Goal: Transaction & Acquisition: Register for event/course

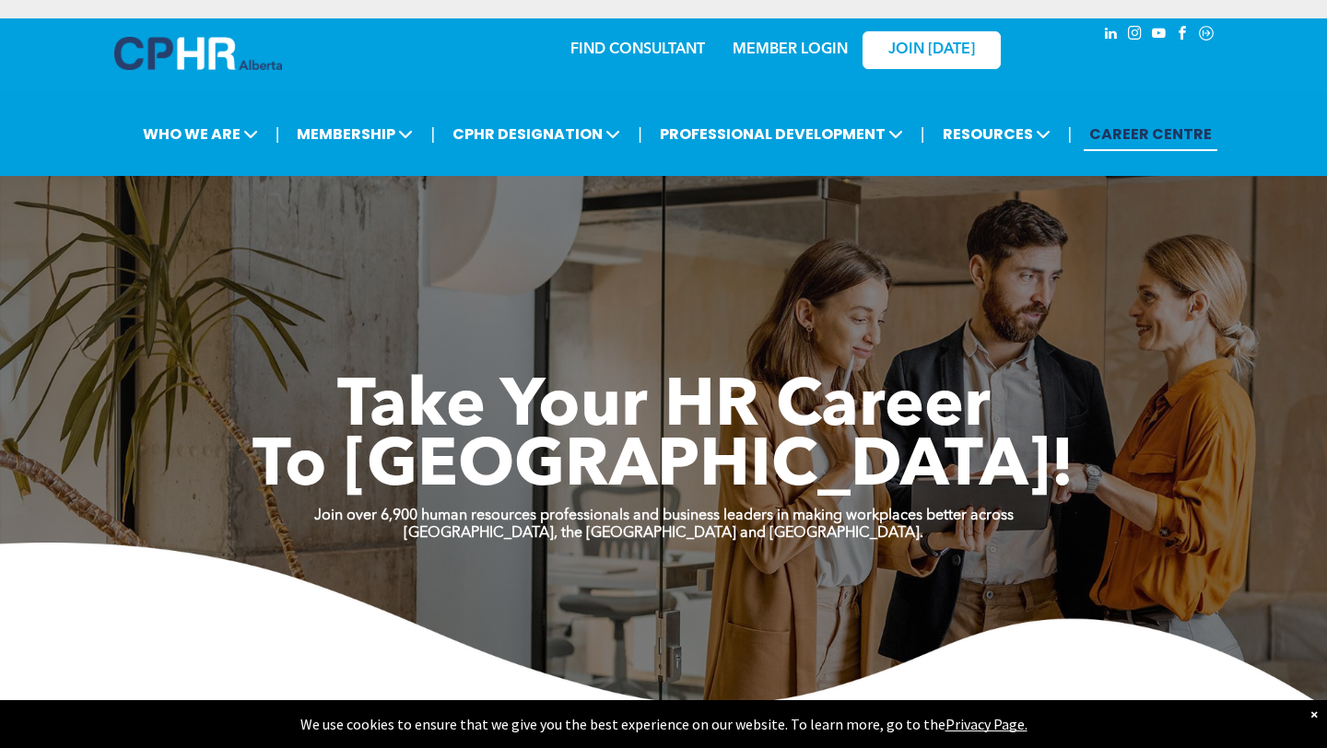
click at [781, 48] on link "MEMBER LOGIN" at bounding box center [790, 49] width 115 height 15
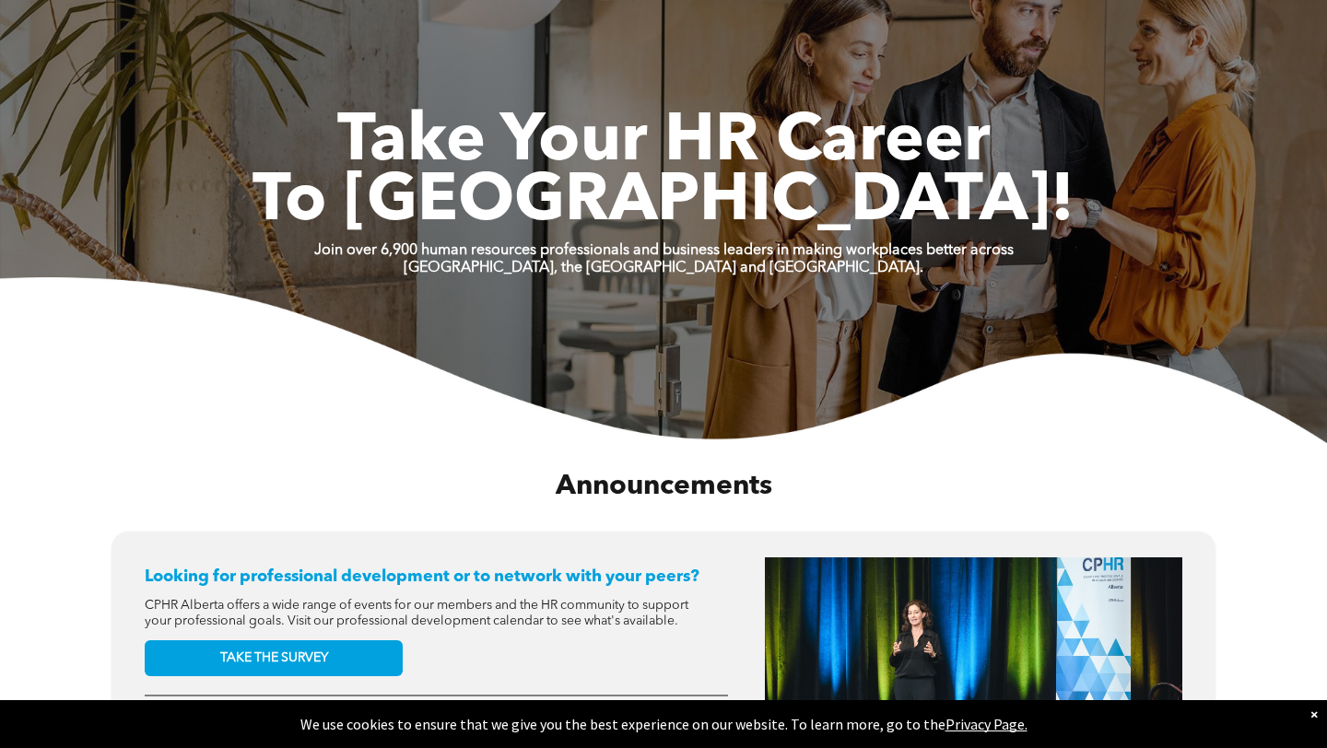
scroll to position [3289, 0]
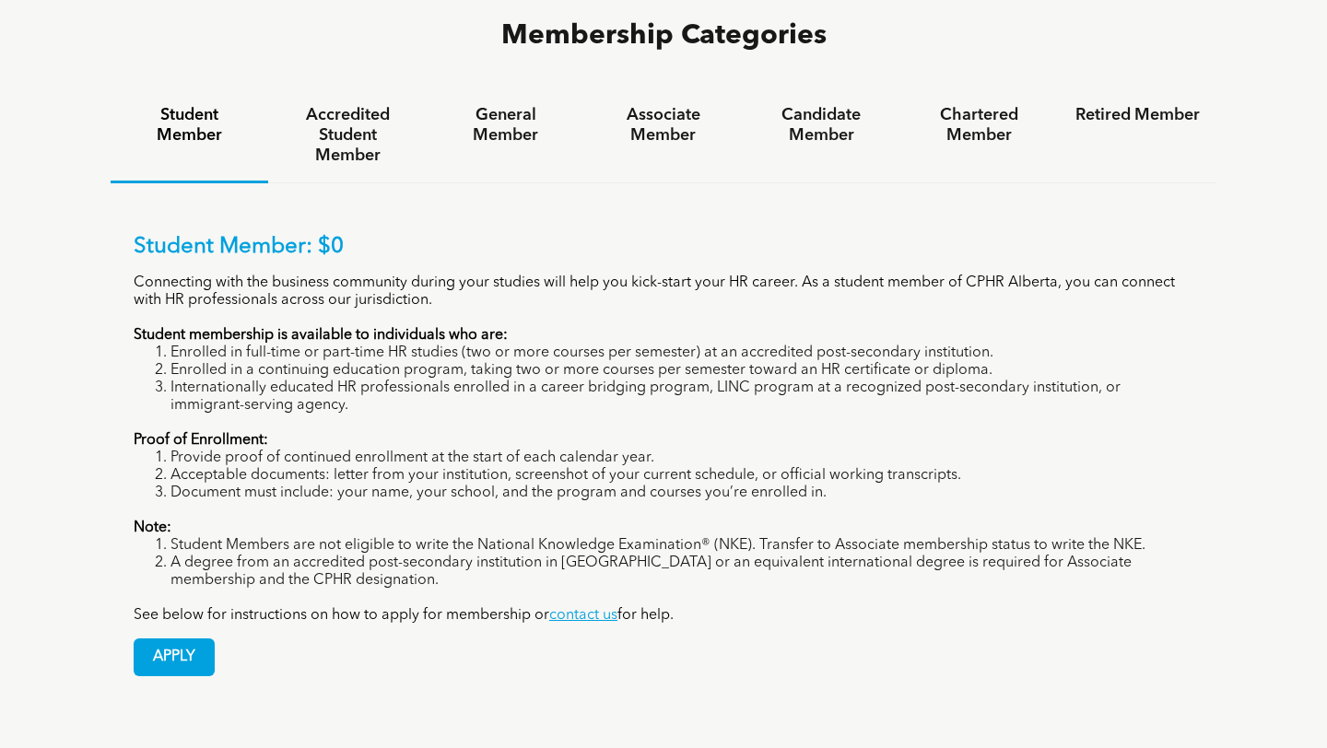
scroll to position [1243, 0]
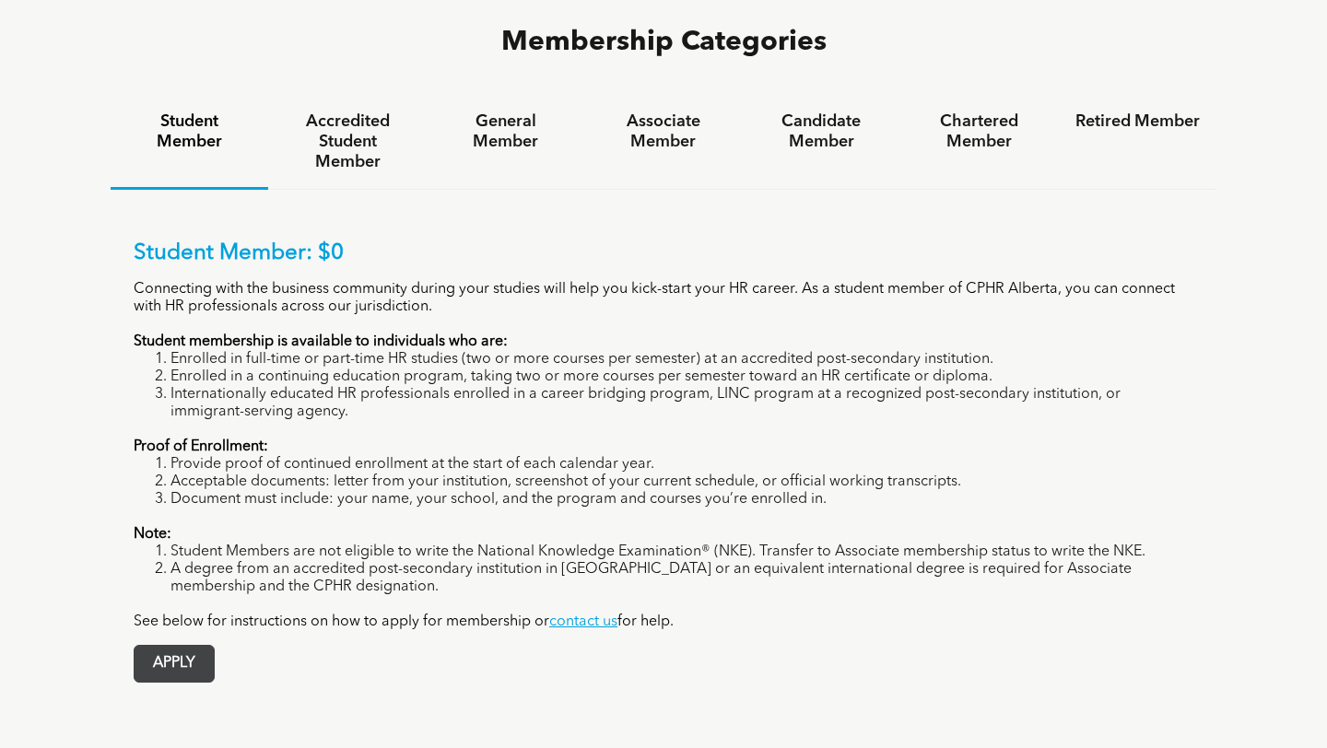
click at [176, 646] on span "APPLY" at bounding box center [174, 664] width 79 height 36
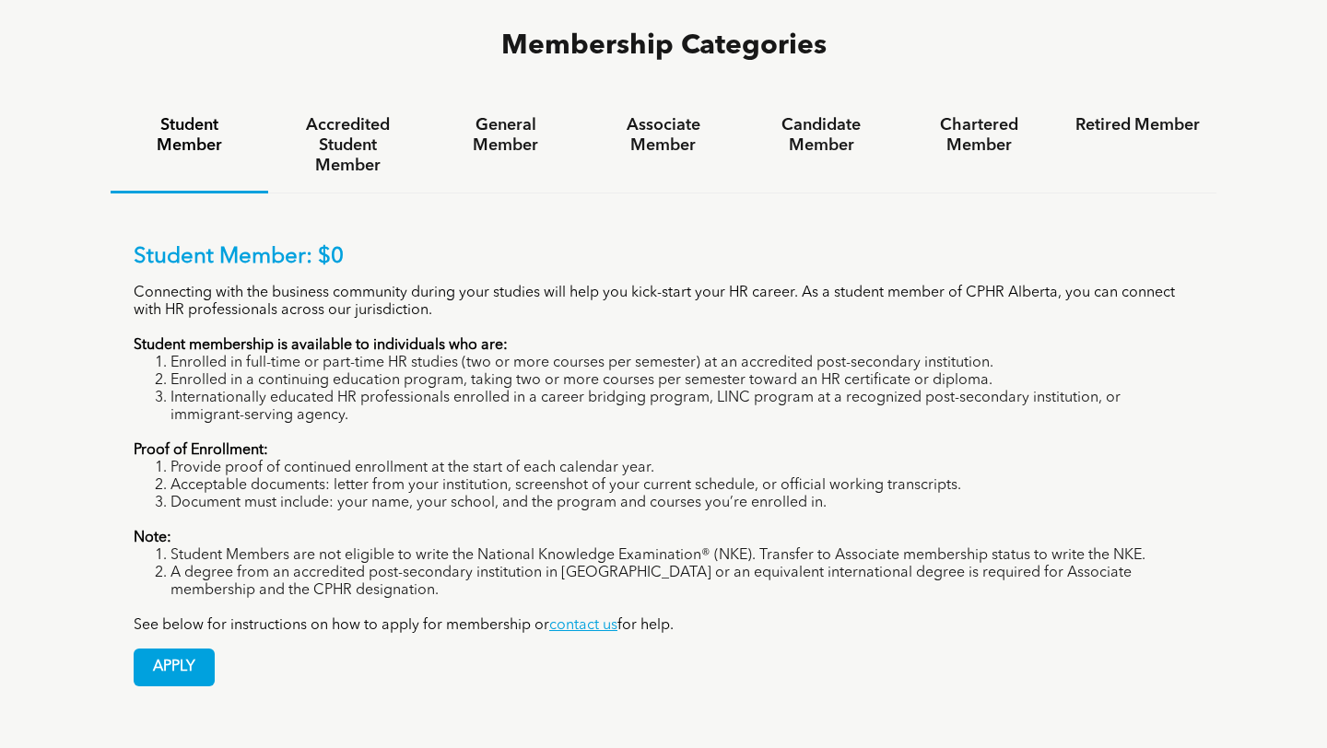
scroll to position [1239, 0]
click at [198, 650] on span "APPLY" at bounding box center [174, 668] width 79 height 36
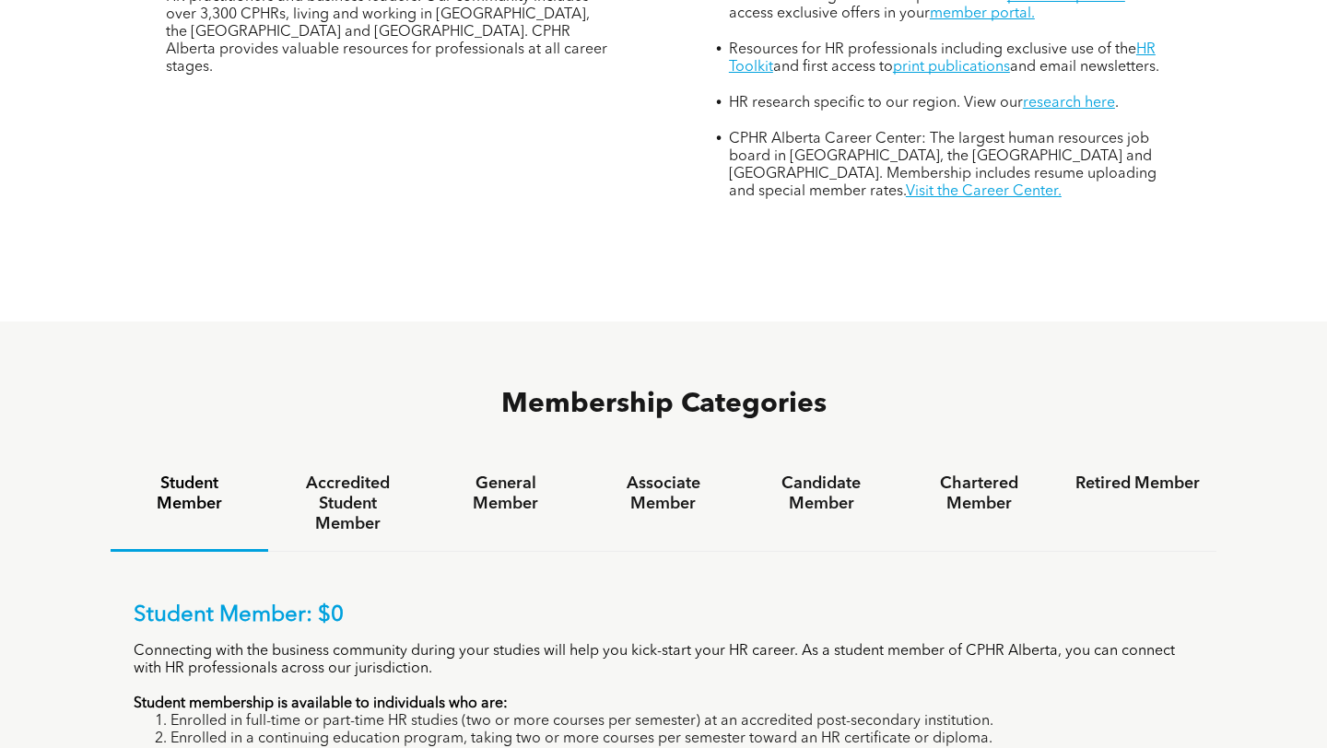
scroll to position [780, 0]
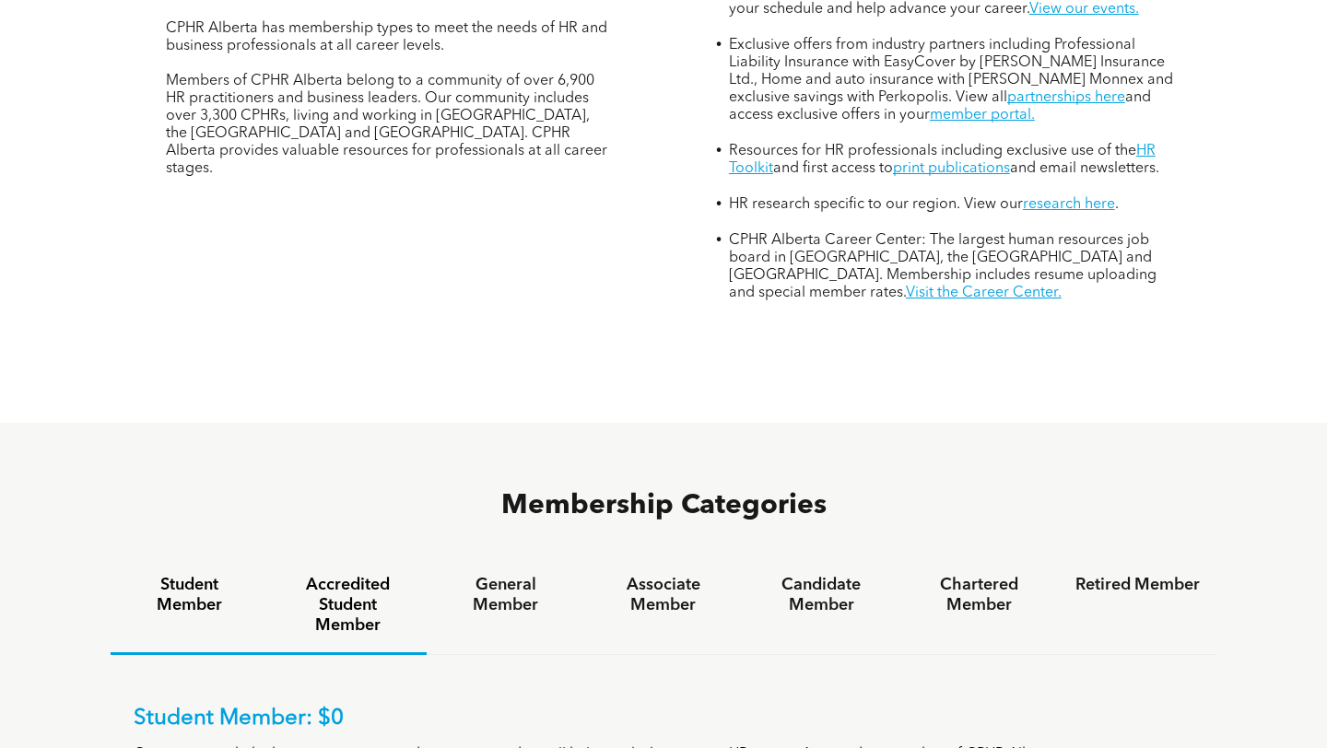
click at [388, 575] on h4 "Accredited Student Member" at bounding box center [347, 605] width 124 height 61
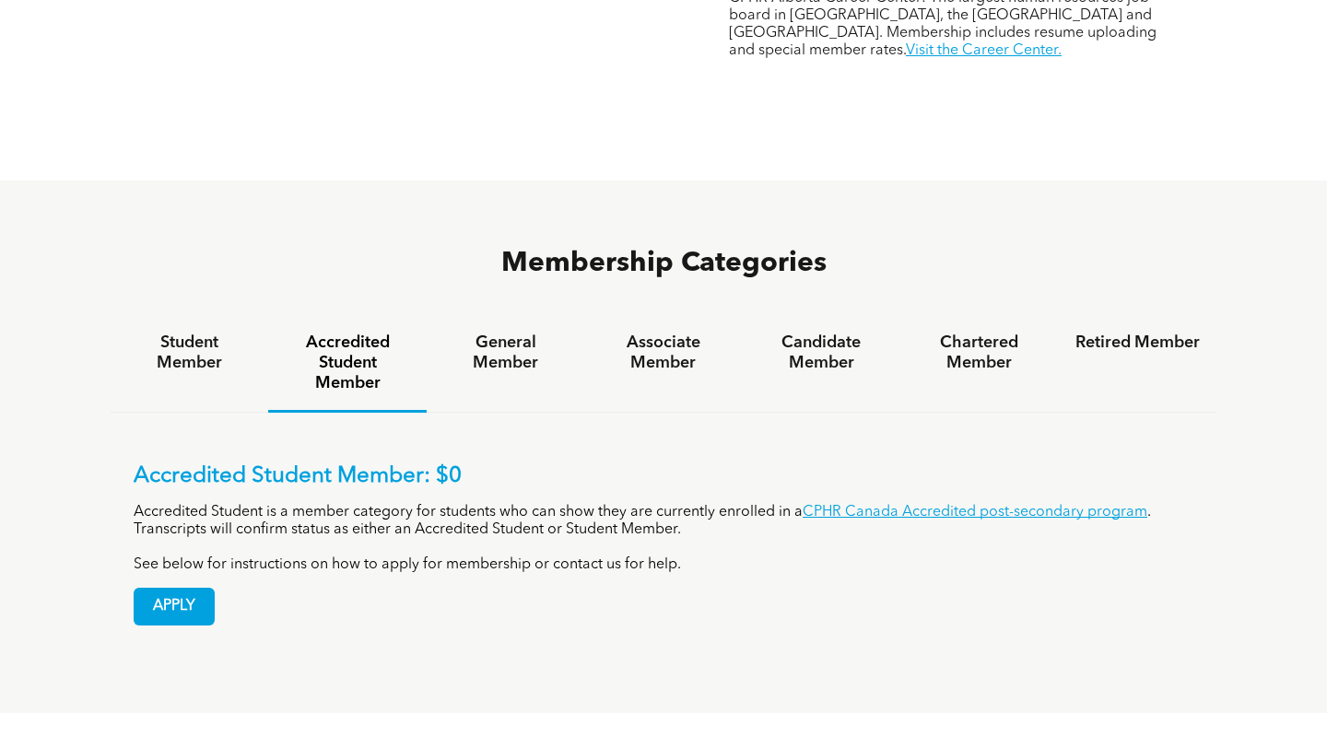
scroll to position [1026, 0]
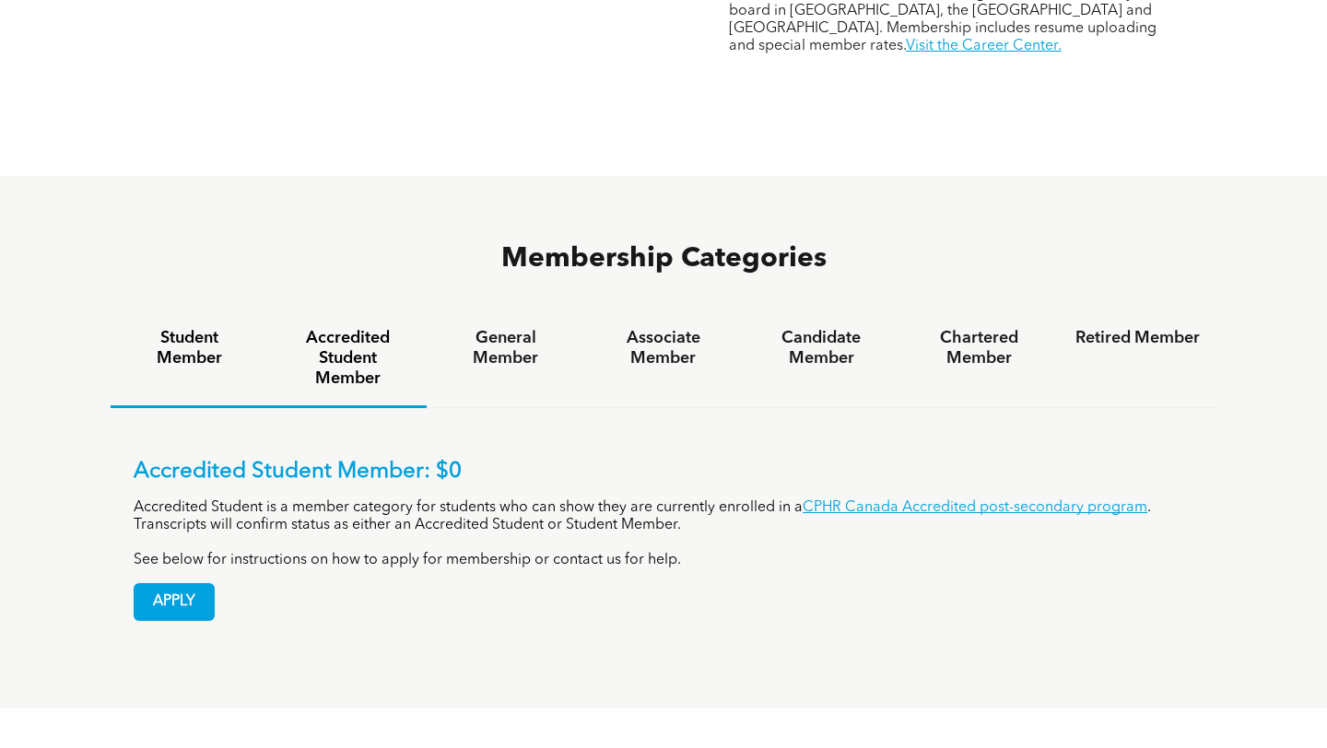
click at [185, 328] on h4 "Student Member" at bounding box center [189, 348] width 124 height 41
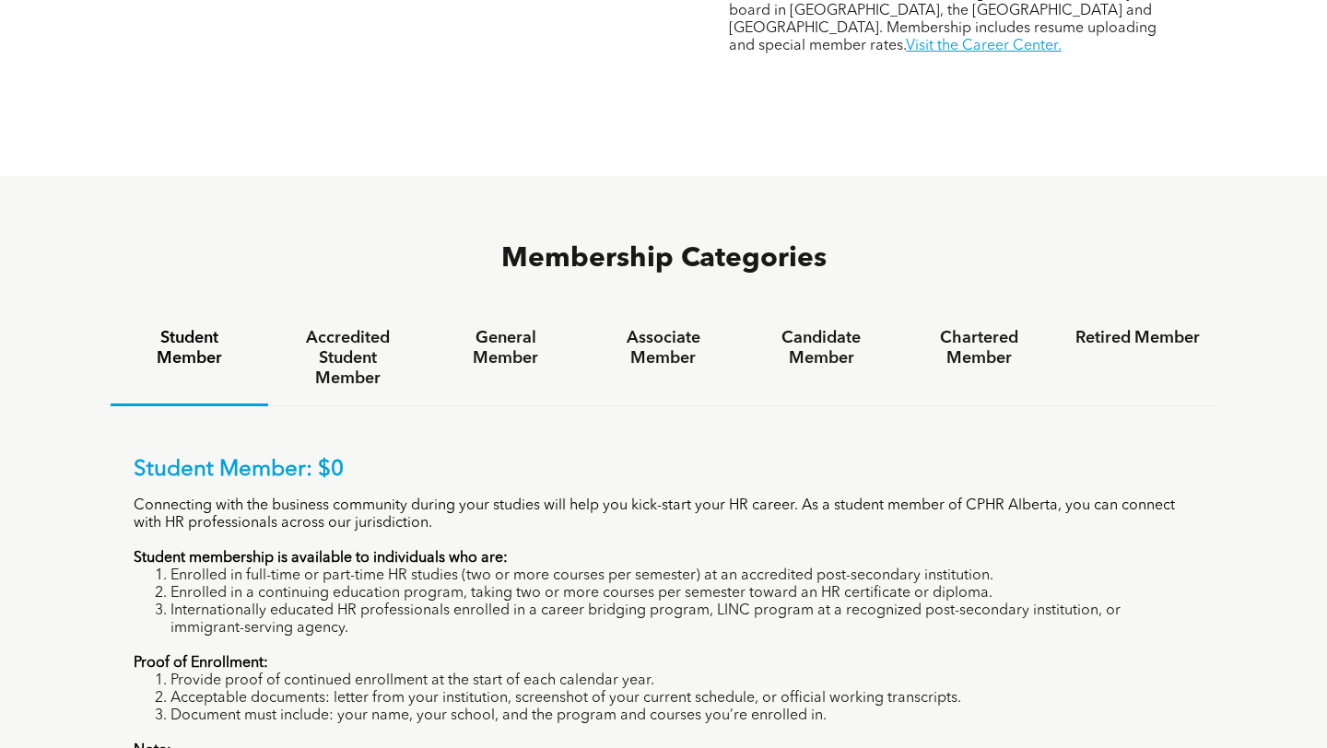
click at [352, 240] on div "Membership Categories Student Member Accredited Student Member General Member A…" at bounding box center [664, 581] width 1106 height 682
click at [353, 328] on h4 "Accredited Student Member" at bounding box center [347, 358] width 124 height 61
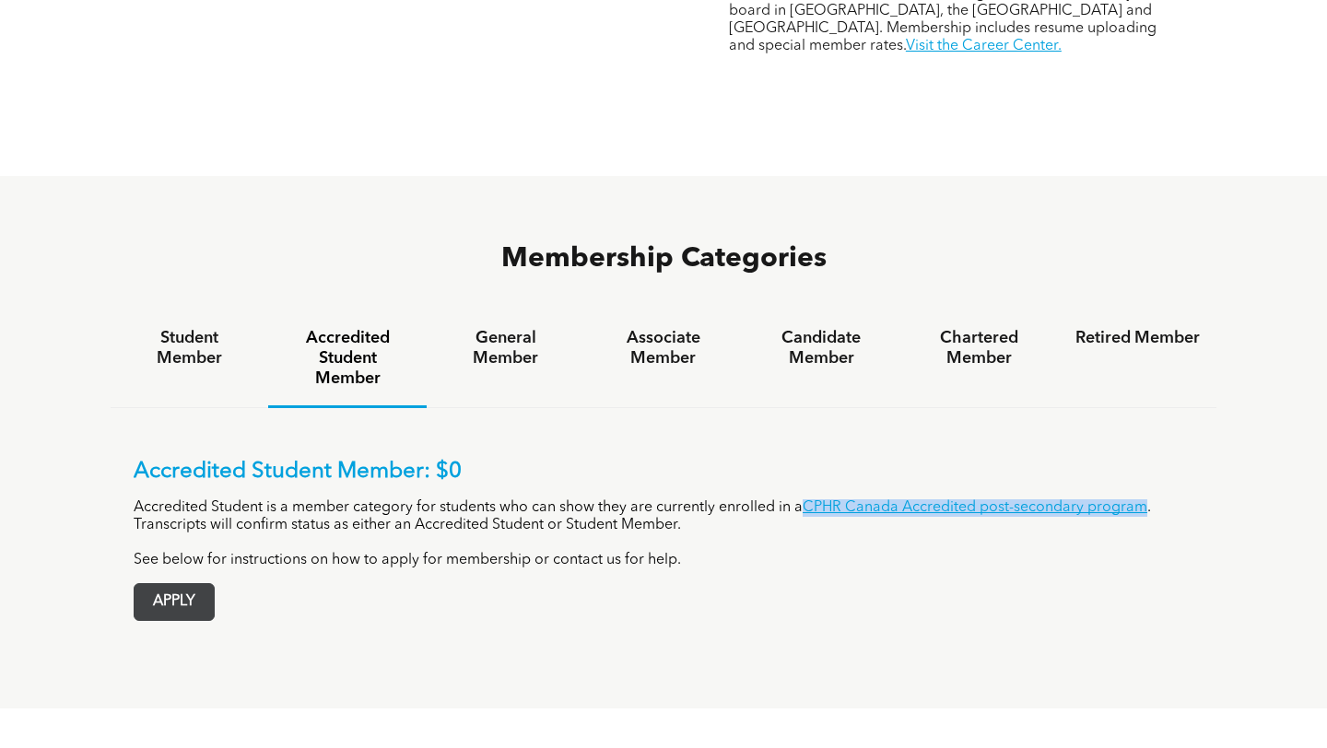
click at [197, 584] on span "APPLY" at bounding box center [174, 602] width 79 height 36
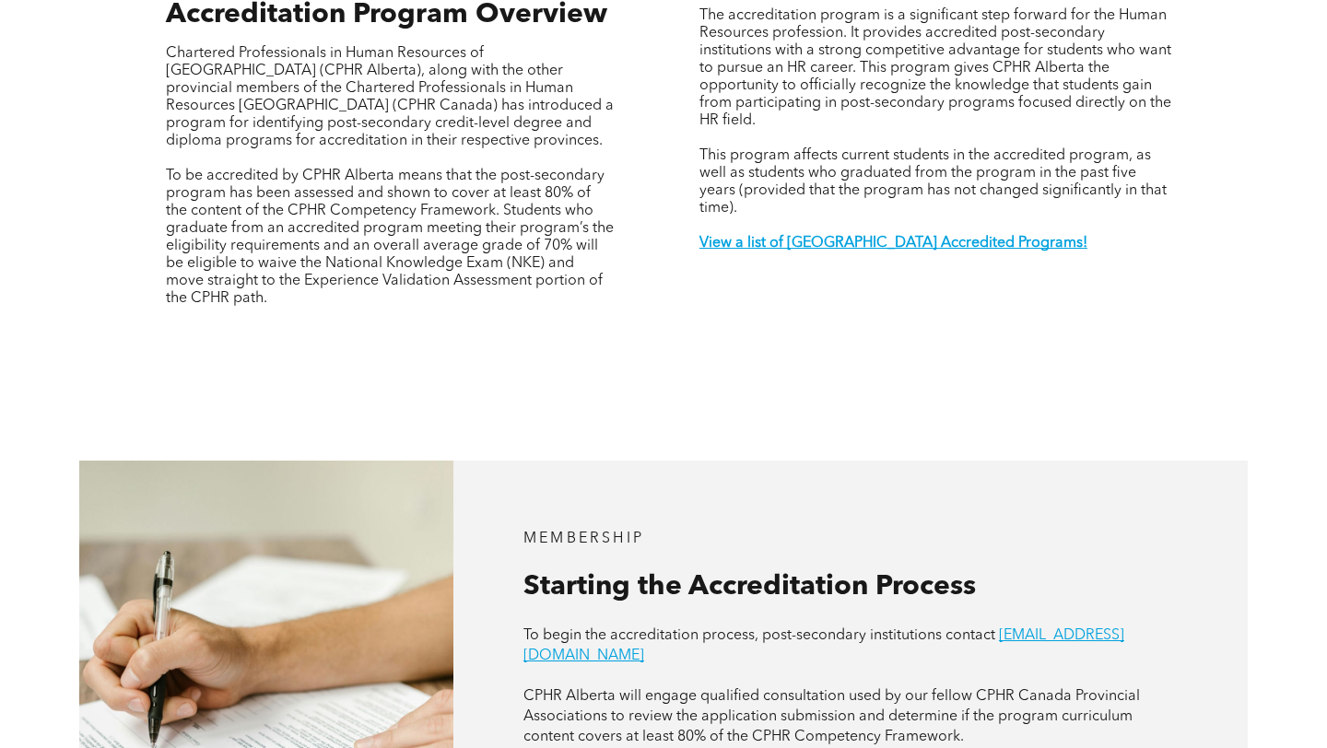
scroll to position [663, 0]
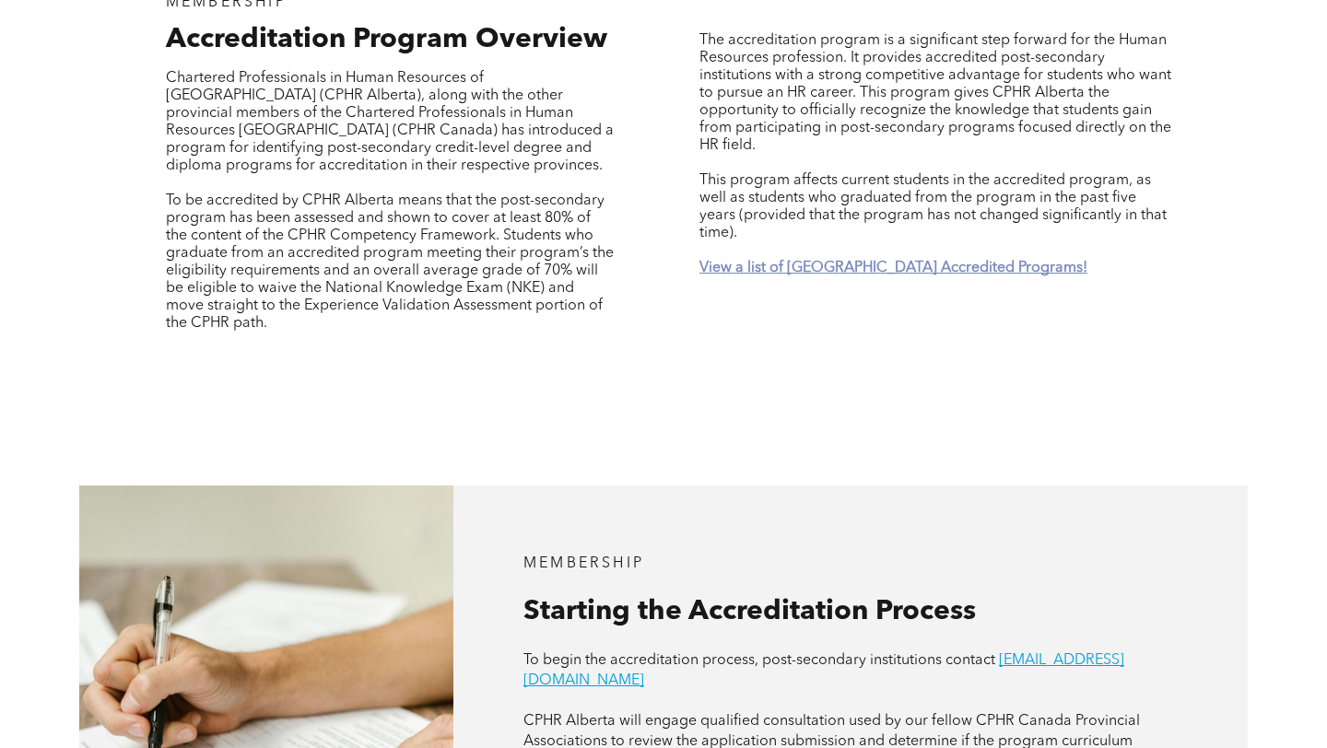
click at [822, 261] on strong "View a list of [GEOGRAPHIC_DATA] Accredited Programs!" at bounding box center [893, 268] width 388 height 15
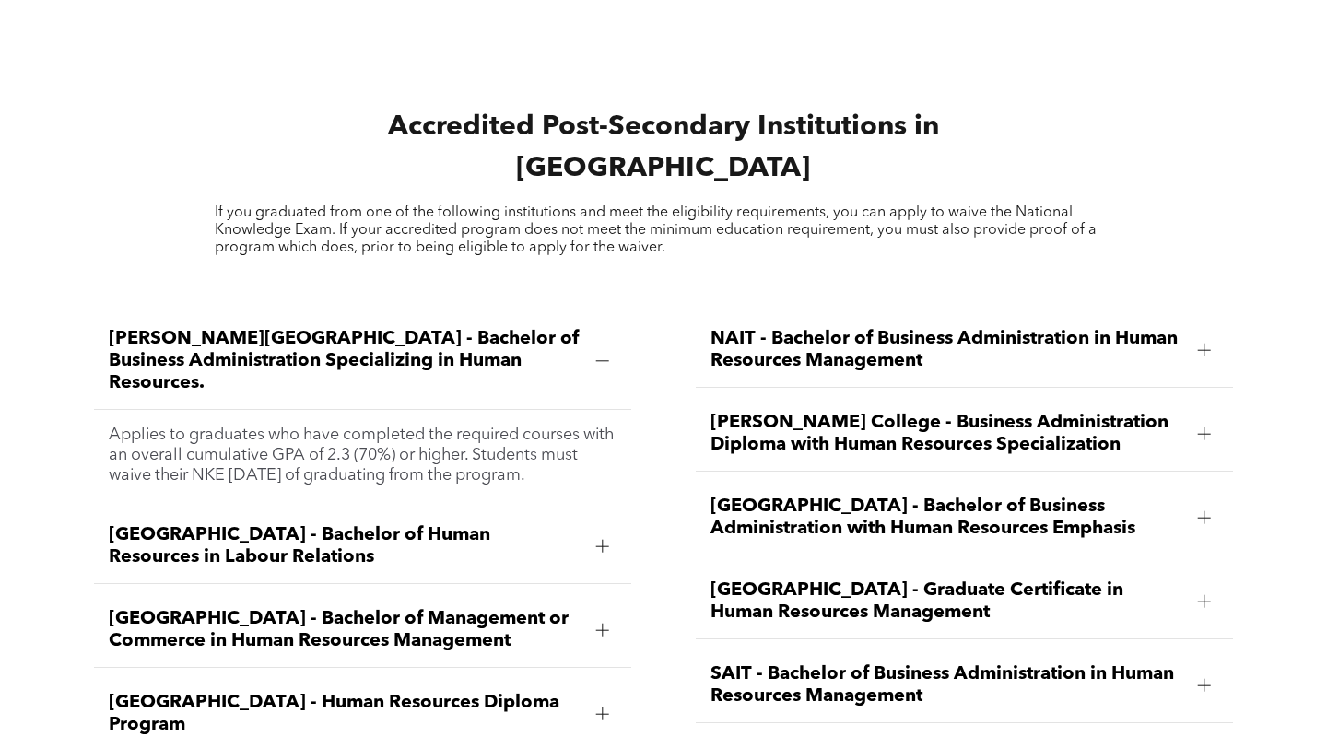
scroll to position [2400, 0]
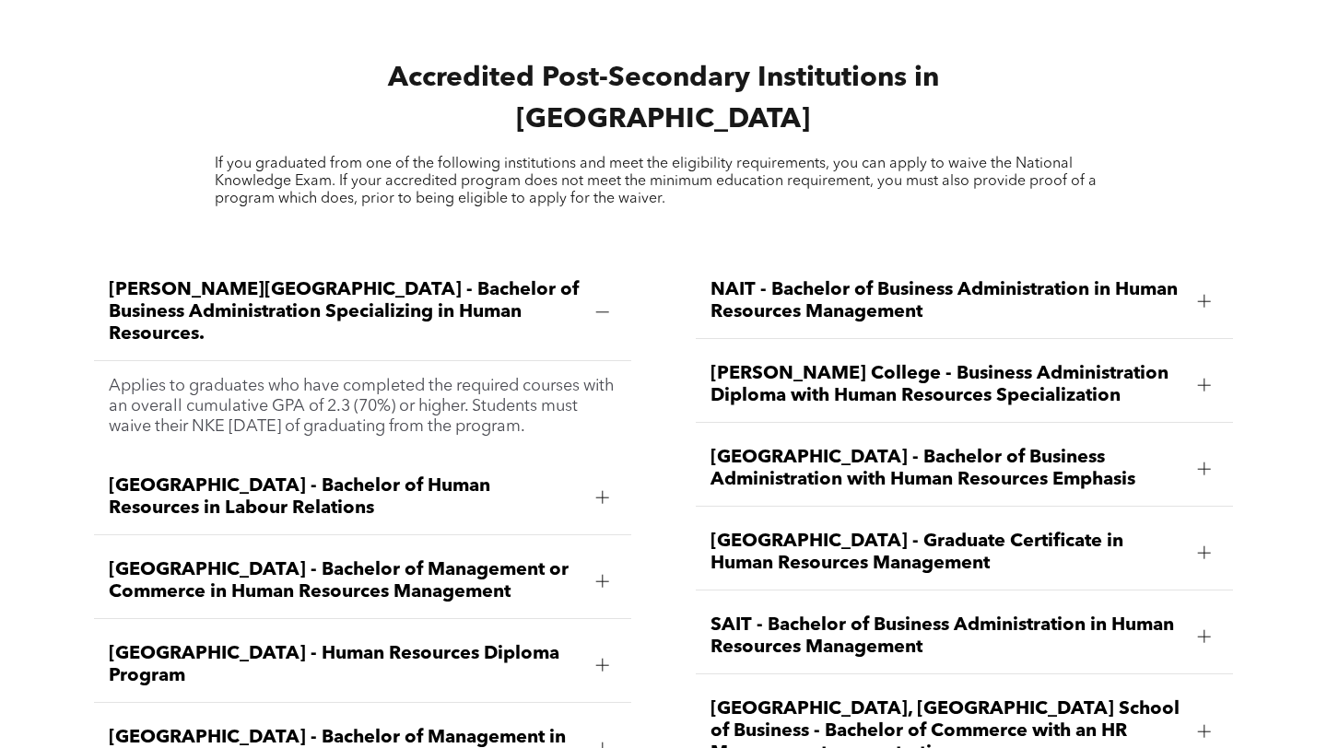
click at [594, 299] on div at bounding box center [603, 313] width 28 height 28
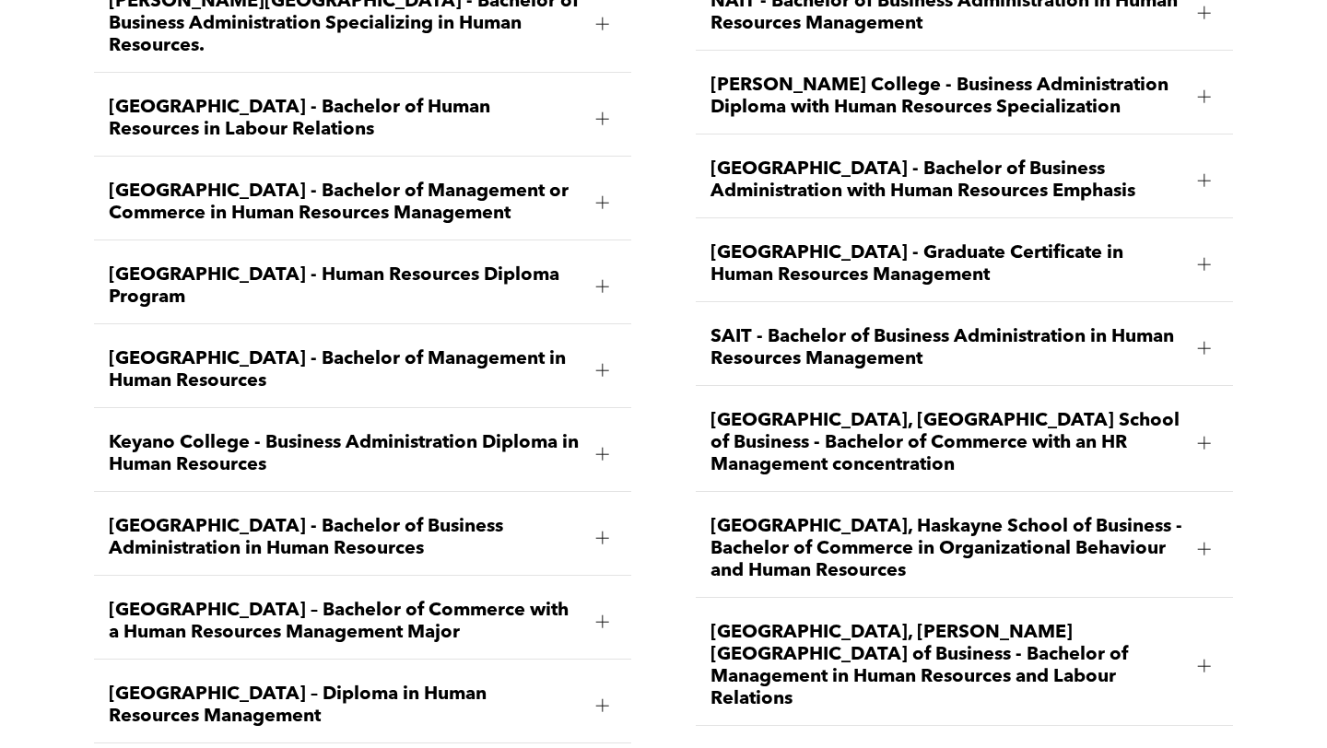
scroll to position [2701, 0]
